Goal: Task Accomplishment & Management: Use online tool/utility

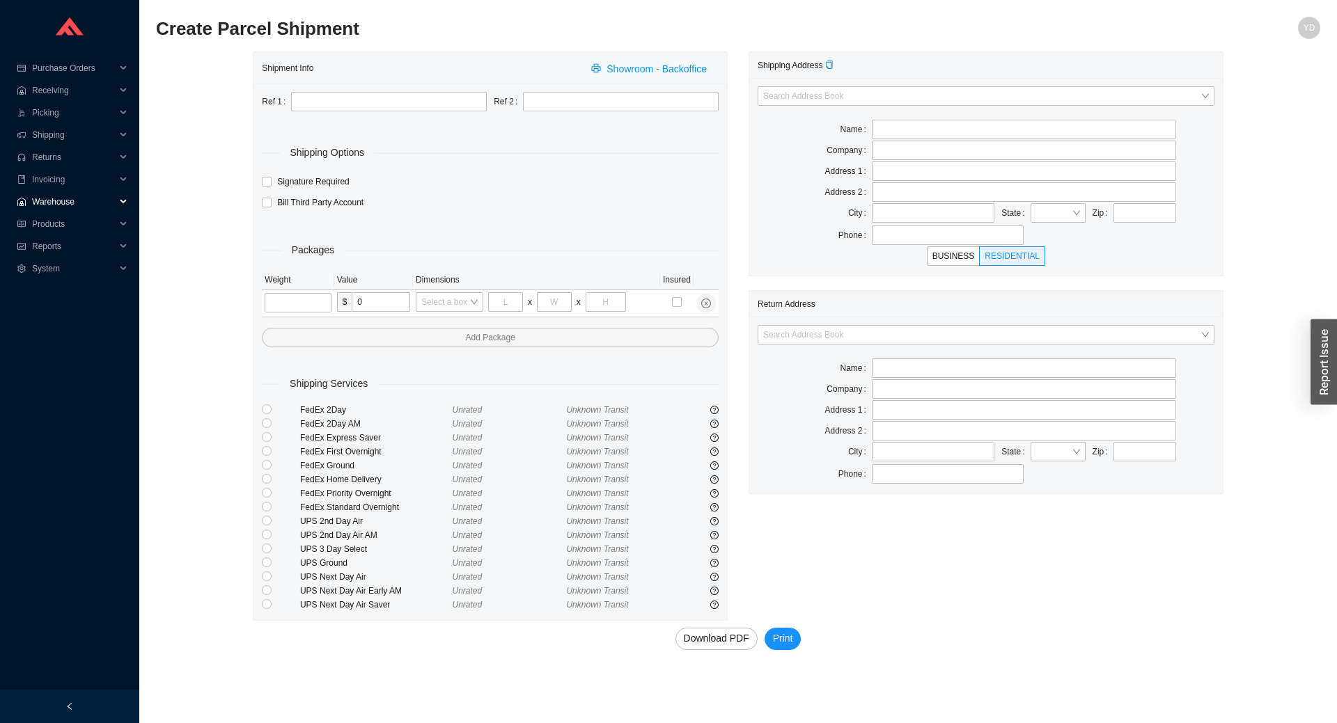
click at [76, 199] on span "Warehouse" at bounding box center [74, 202] width 84 height 22
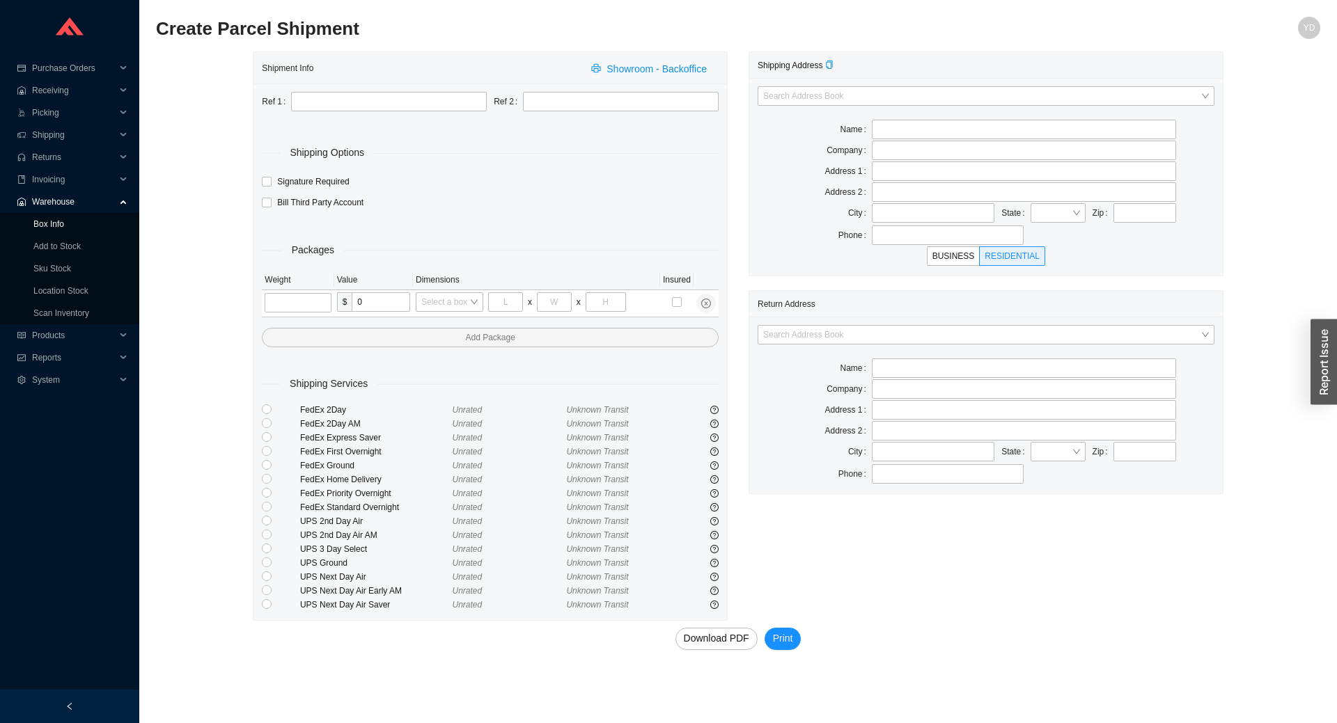
click at [62, 224] on link "Box Info" at bounding box center [48, 224] width 31 height 10
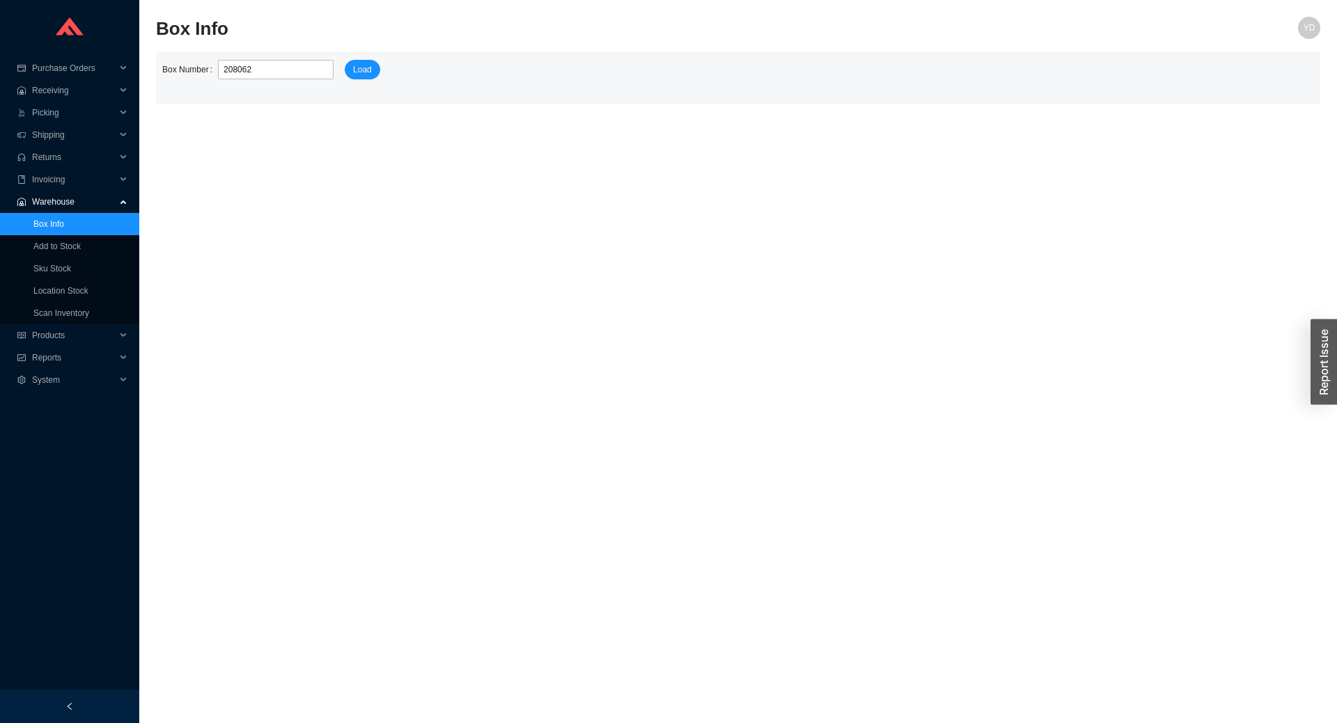
type input "2080624"
click button "Load" at bounding box center [363, 69] width 36 height 19
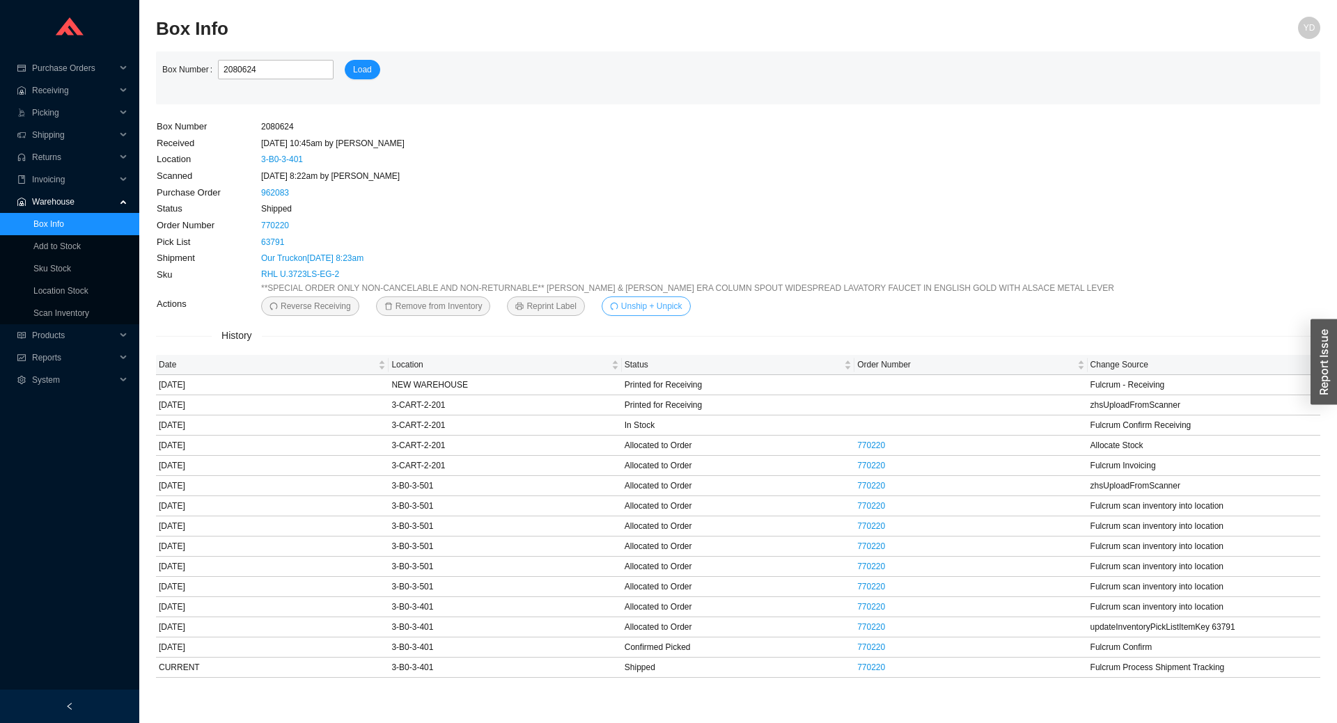
click at [651, 308] on span "Unship + Unpick" at bounding box center [651, 306] width 61 height 14
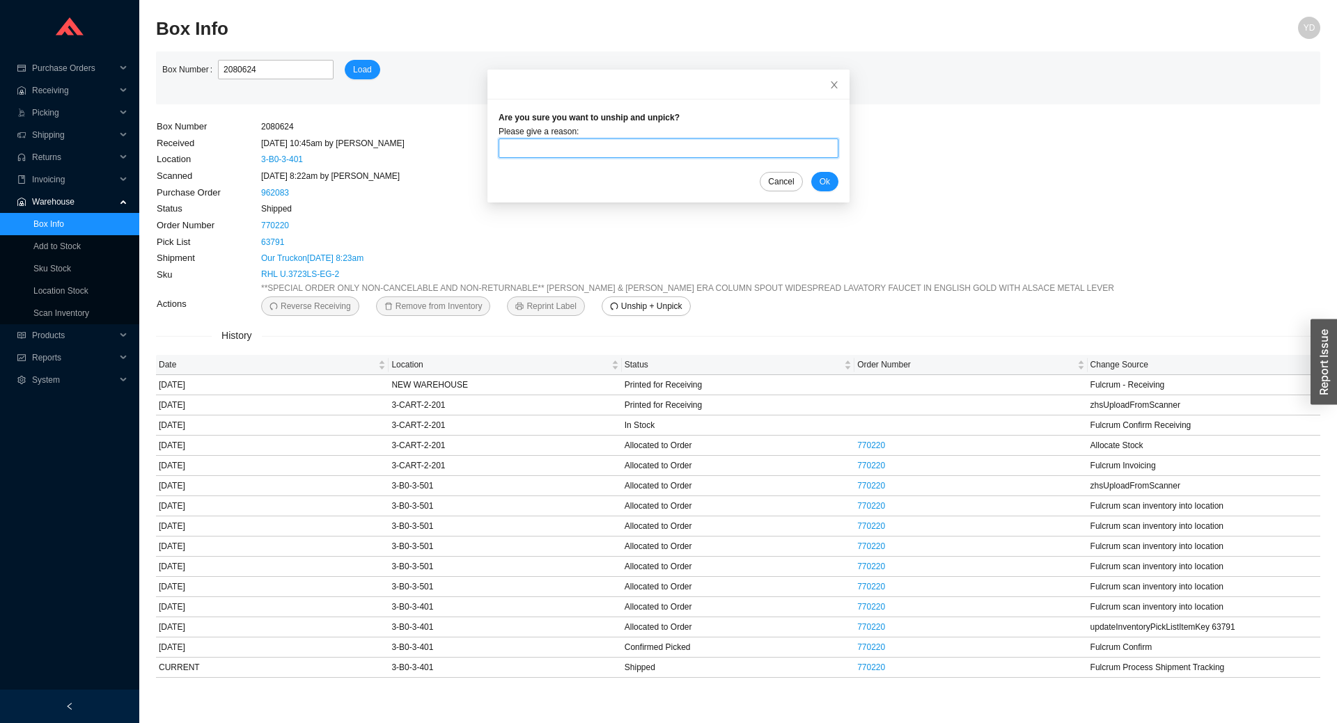
click at [695, 152] on input "text" at bounding box center [668, 148] width 340 height 19
type input "back to warehouse"
click at [819, 177] on span "Ok" at bounding box center [824, 182] width 10 height 14
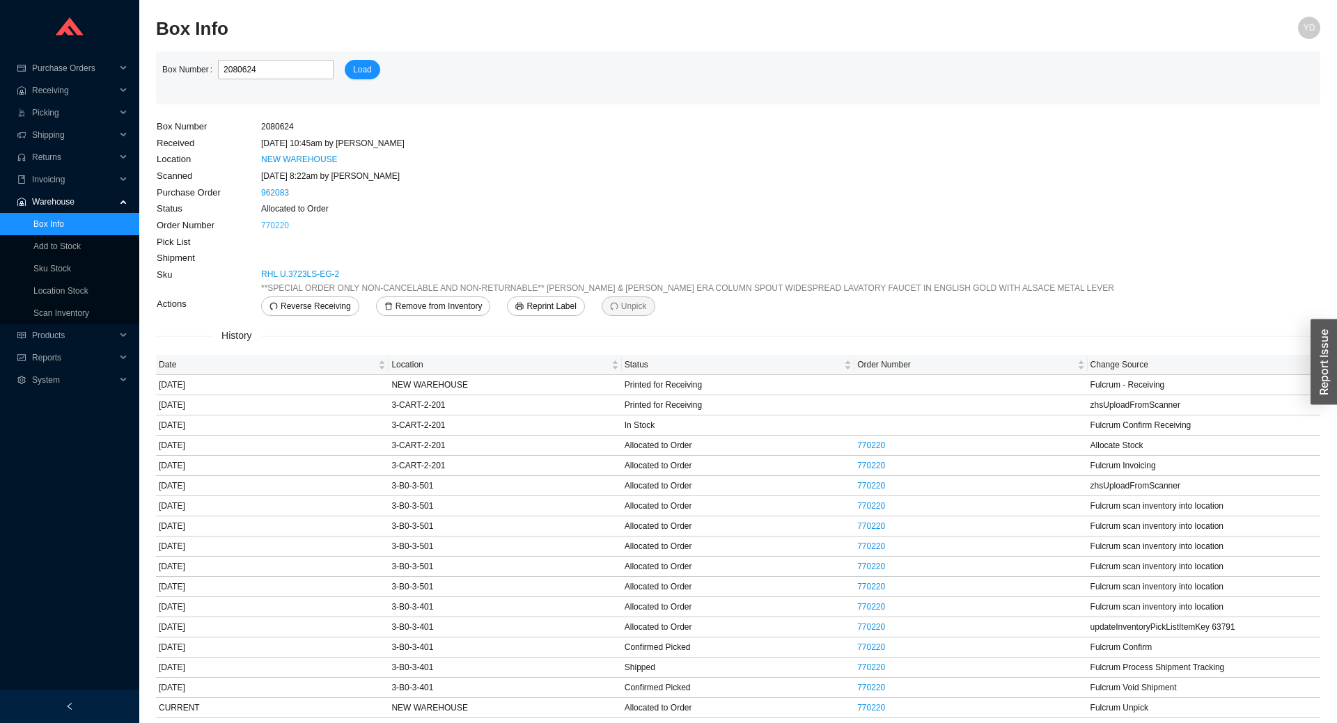
click at [274, 223] on link "770220" at bounding box center [275, 226] width 28 height 10
